Goal: Information Seeking & Learning: Learn about a topic

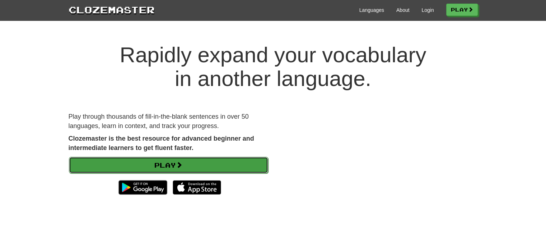
click at [178, 165] on span at bounding box center [179, 164] width 6 height 6
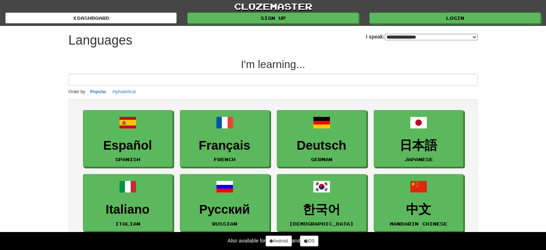
select select "*******"
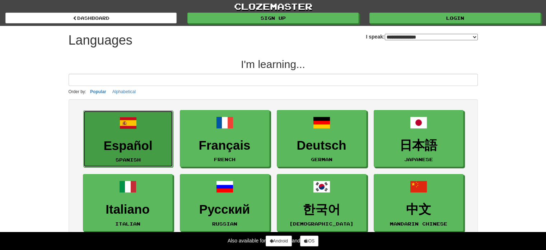
click at [142, 143] on h3 "Español" at bounding box center [128, 146] width 82 height 14
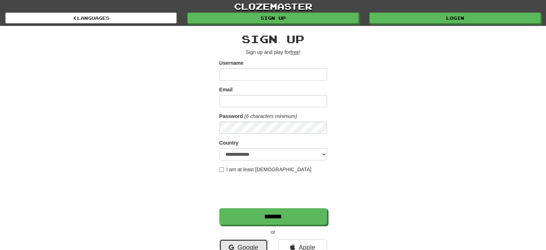
click at [238, 247] on link "Google" at bounding box center [243, 247] width 48 height 17
